Goal: Information Seeking & Learning: Learn about a topic

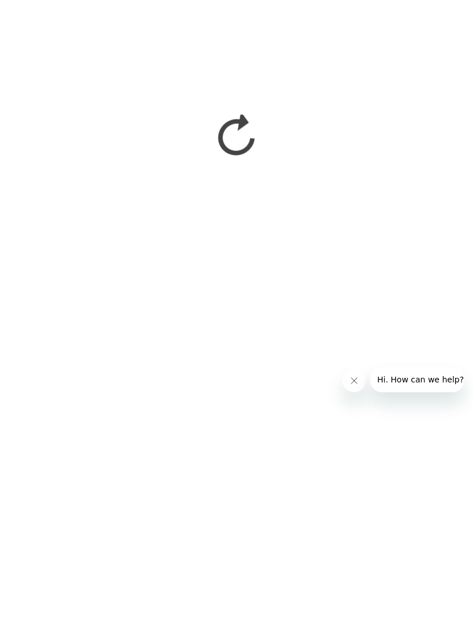
scroll to position [1696, 0]
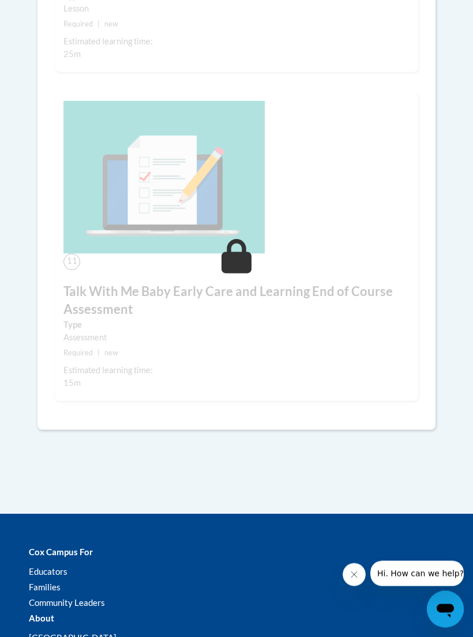
click at [392, 333] on div "Assessment" at bounding box center [236, 338] width 346 height 13
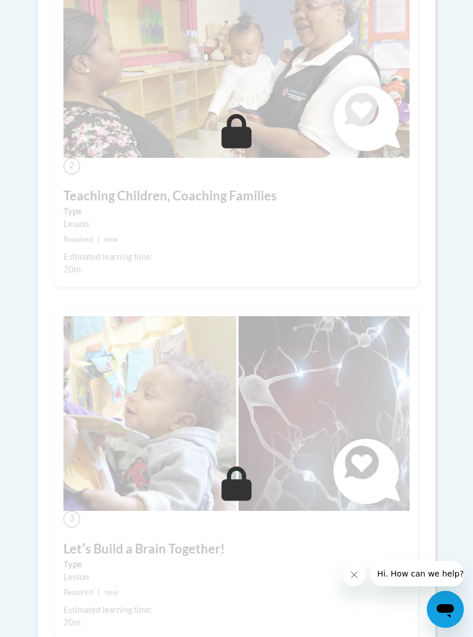
scroll to position [746, 0]
click at [333, 373] on img at bounding box center [236, 413] width 346 height 195
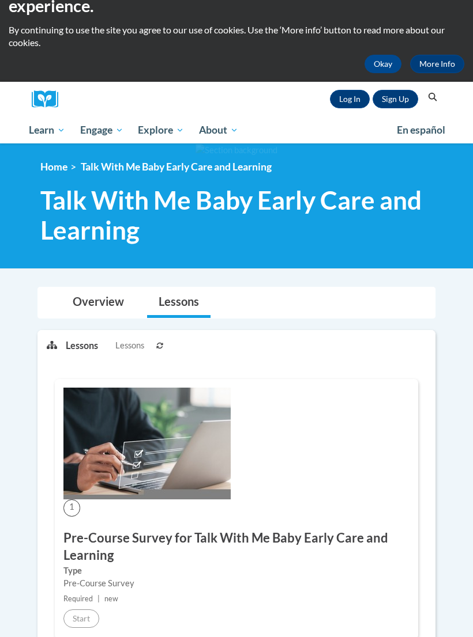
scroll to position [0, 0]
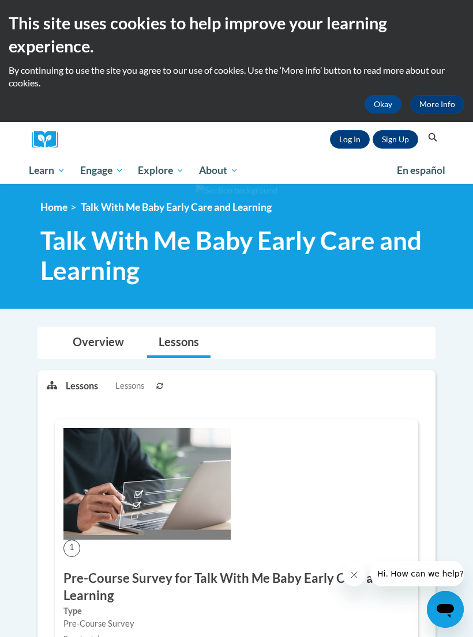
click at [339, 142] on link "Log In" at bounding box center [350, 139] width 40 height 18
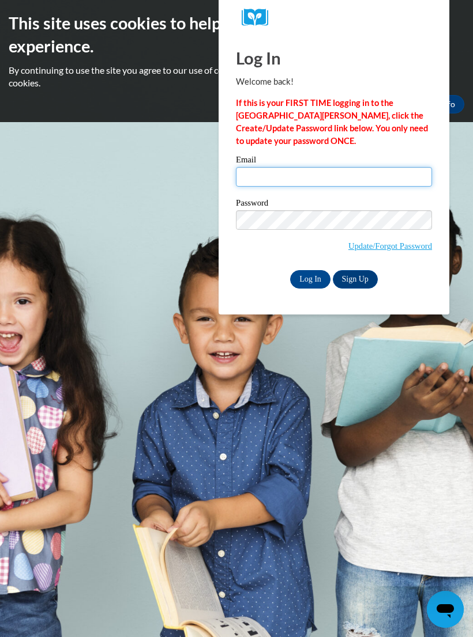
click at [360, 182] on input "Email" at bounding box center [334, 177] width 196 height 20
type input "a"
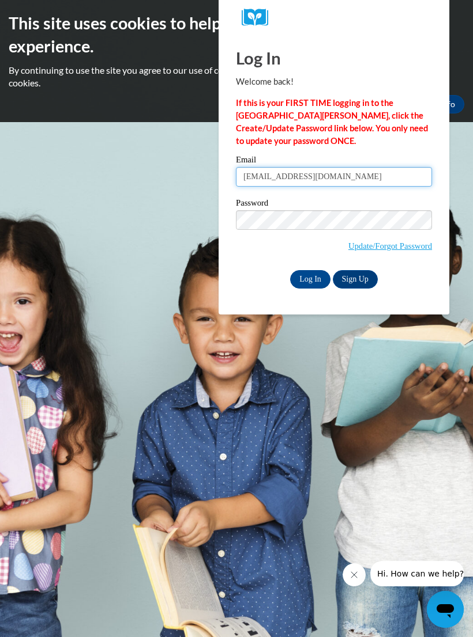
type input "zacherylatoya@yahoo.com"
click at [324, 237] on span "Update/Forgot Password" at bounding box center [334, 234] width 196 height 48
click at [315, 281] on input "Log In" at bounding box center [310, 279] width 40 height 18
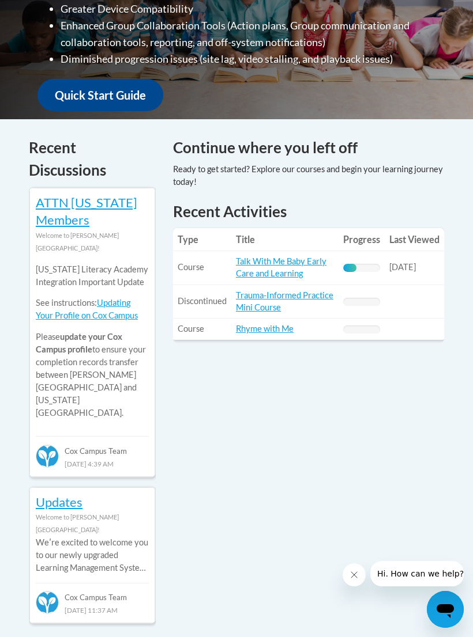
scroll to position [435, 0]
click at [303, 271] on link "Talk With Me Baby Early Care and Learning" at bounding box center [281, 268] width 90 height 22
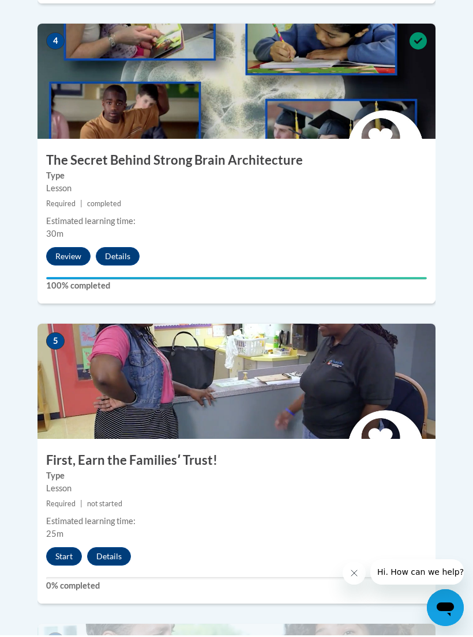
scroll to position [1369, 0]
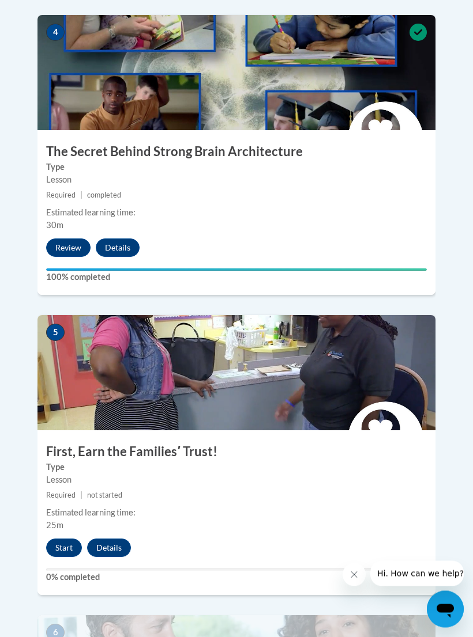
click at [52, 539] on button "Start" at bounding box center [64, 548] width 36 height 18
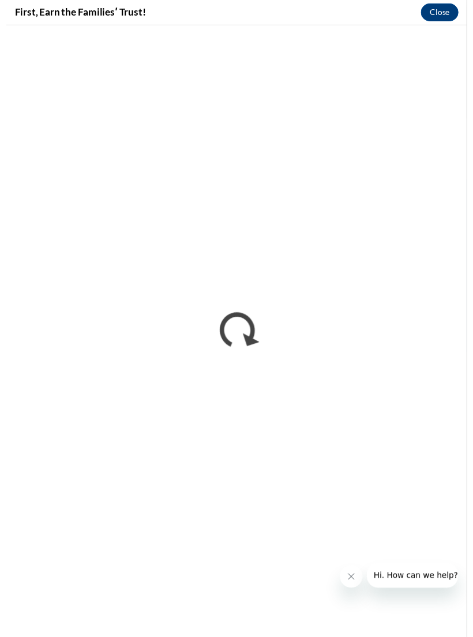
scroll to position [1615, 0]
click at [416, 17] on div "First, Earn the Familiesʹ Trust! Close" at bounding box center [236, 13] width 473 height 26
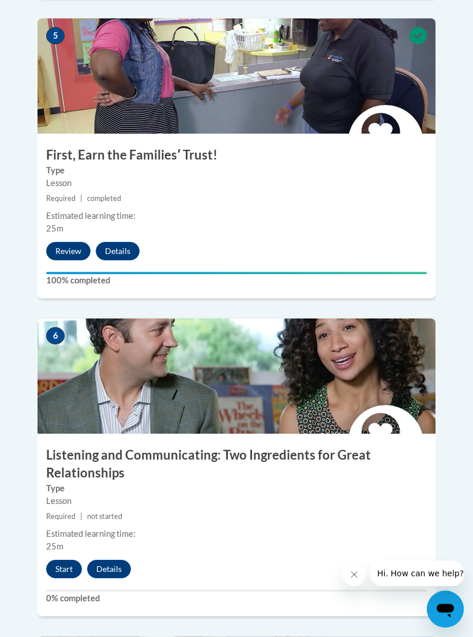
scroll to position [1670, 0]
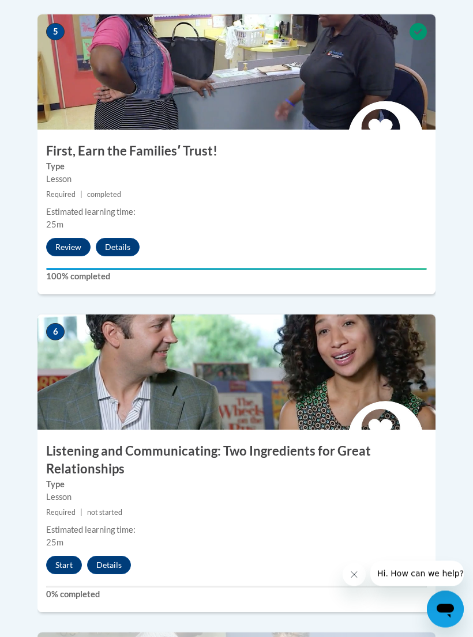
click at [430, 346] on img at bounding box center [236, 372] width 398 height 115
click at [54, 557] on button "Start" at bounding box center [64, 566] width 36 height 18
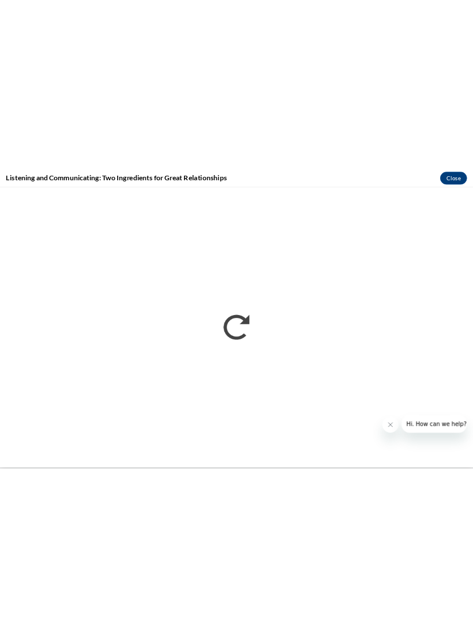
scroll to position [3351, 0]
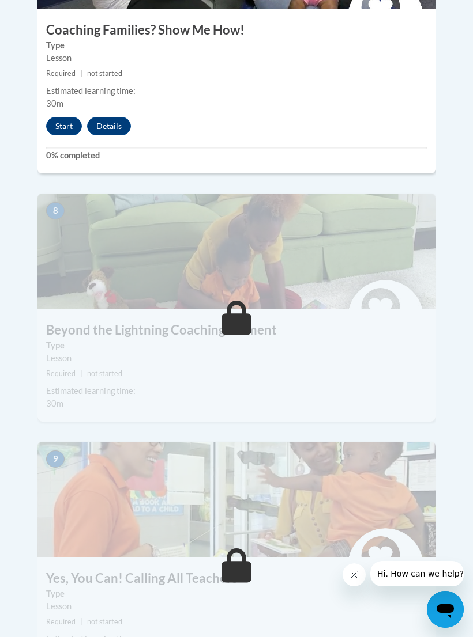
scroll to position [2409, 0]
click at [401, 368] on small "Required | not started" at bounding box center [236, 374] width 398 height 13
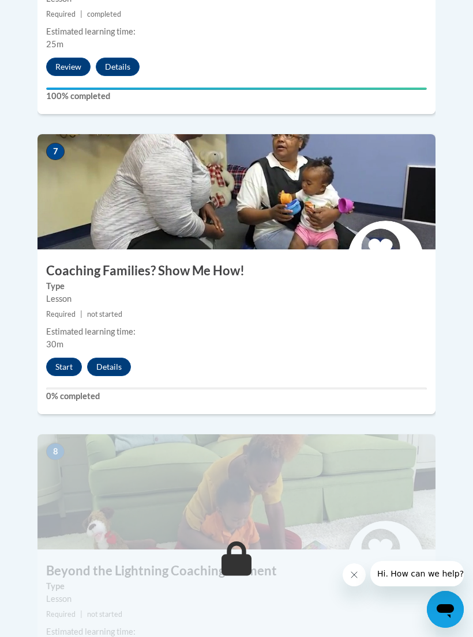
scroll to position [2169, 0]
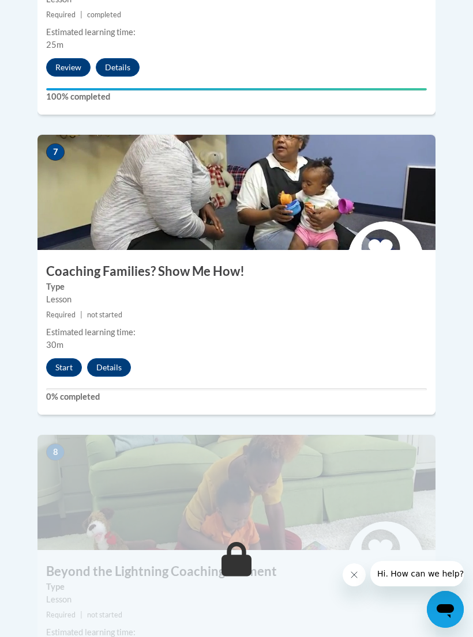
click at [82, 358] on div "Start Details Feedback" at bounding box center [91, 367] width 108 height 18
click at [79, 358] on button "Start" at bounding box center [64, 367] width 36 height 18
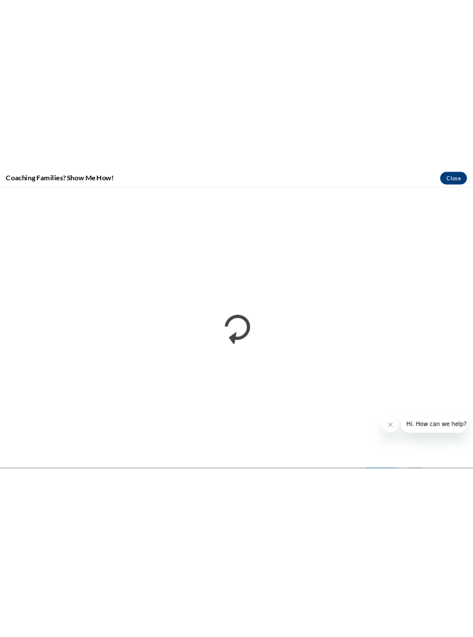
scroll to position [3420, 0]
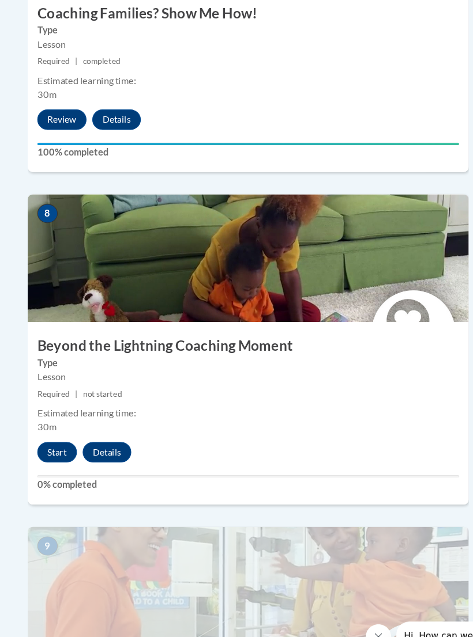
scroll to position [2420, 0]
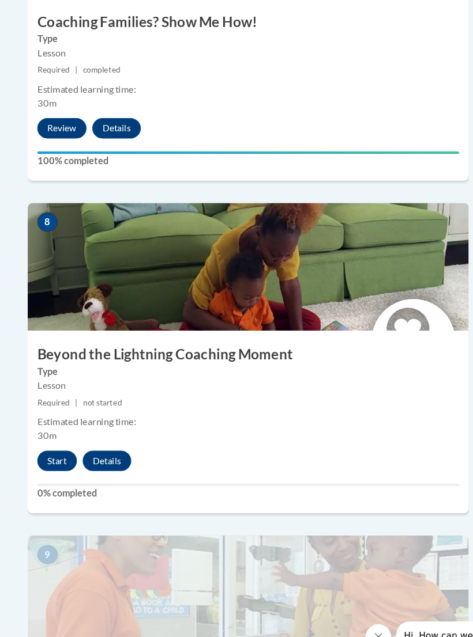
click at [46, 407] on button "Start" at bounding box center [64, 416] width 36 height 18
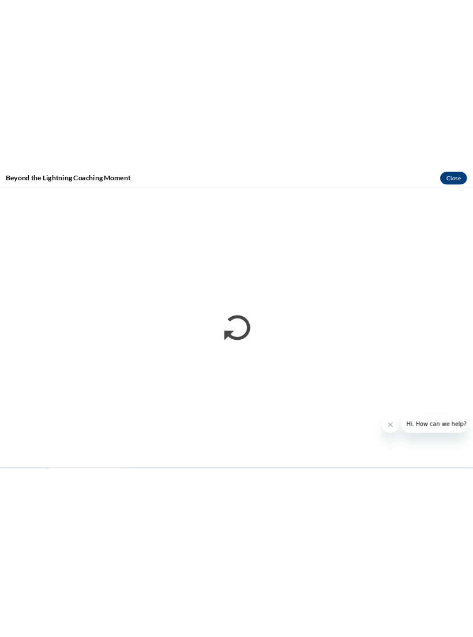
scroll to position [3454, 0]
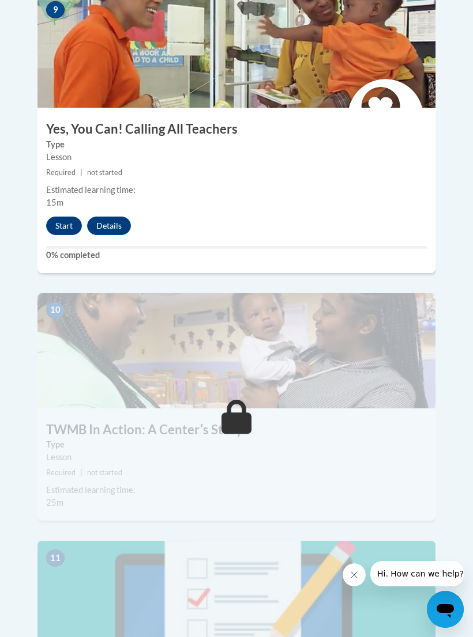
scroll to position [2907, 0]
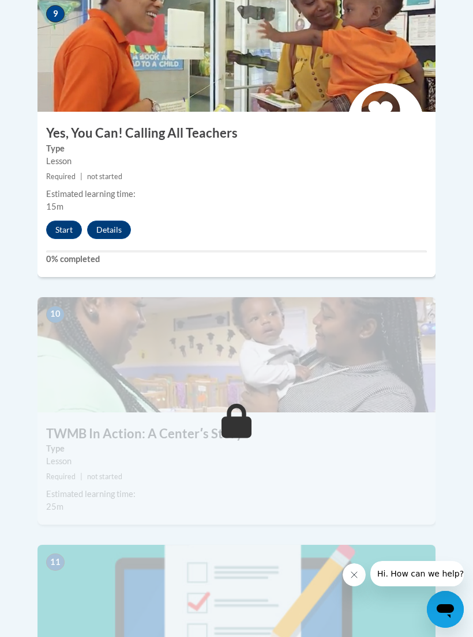
click at [57, 221] on button "Start" at bounding box center [64, 230] width 36 height 18
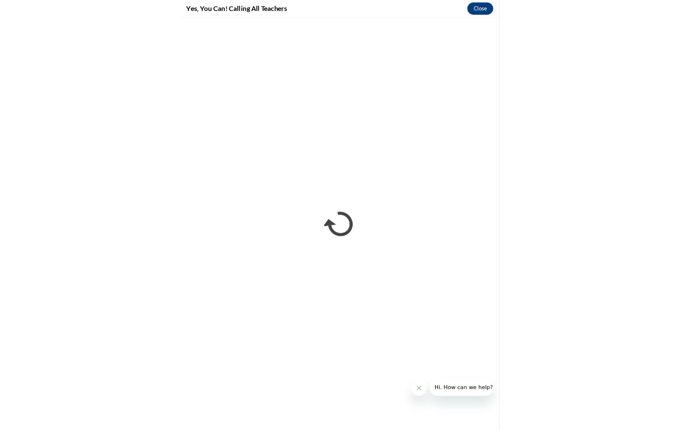
scroll to position [1422, 0]
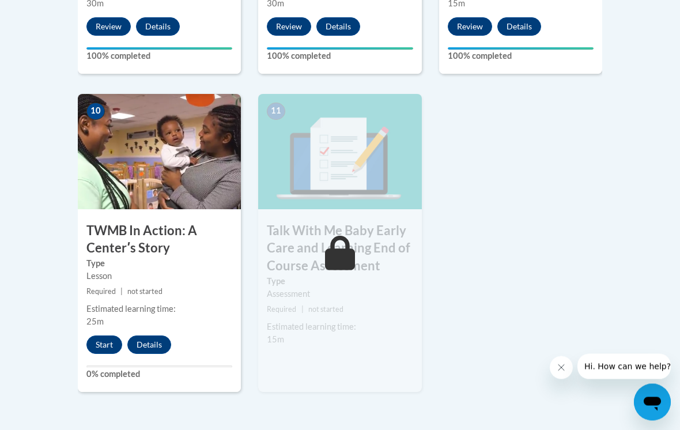
scroll to position [1310, 0]
click at [110, 335] on button "Start" at bounding box center [104, 344] width 36 height 18
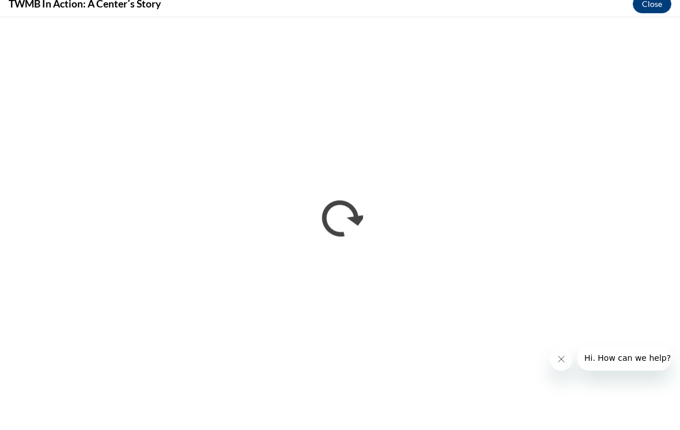
scroll to position [1465, 0]
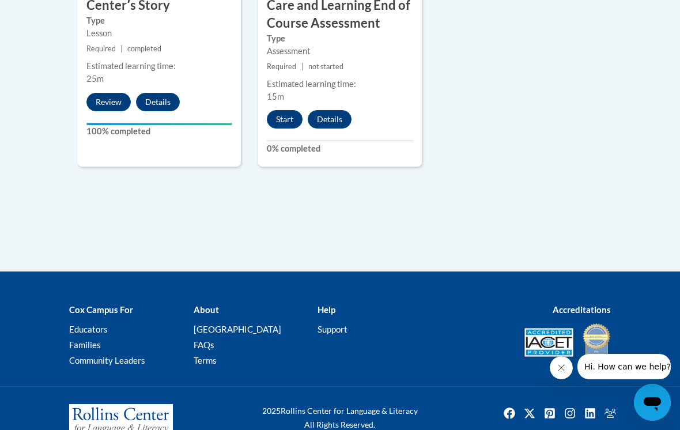
scroll to position [1571, 0]
